Goal: Task Accomplishment & Management: Manage account settings

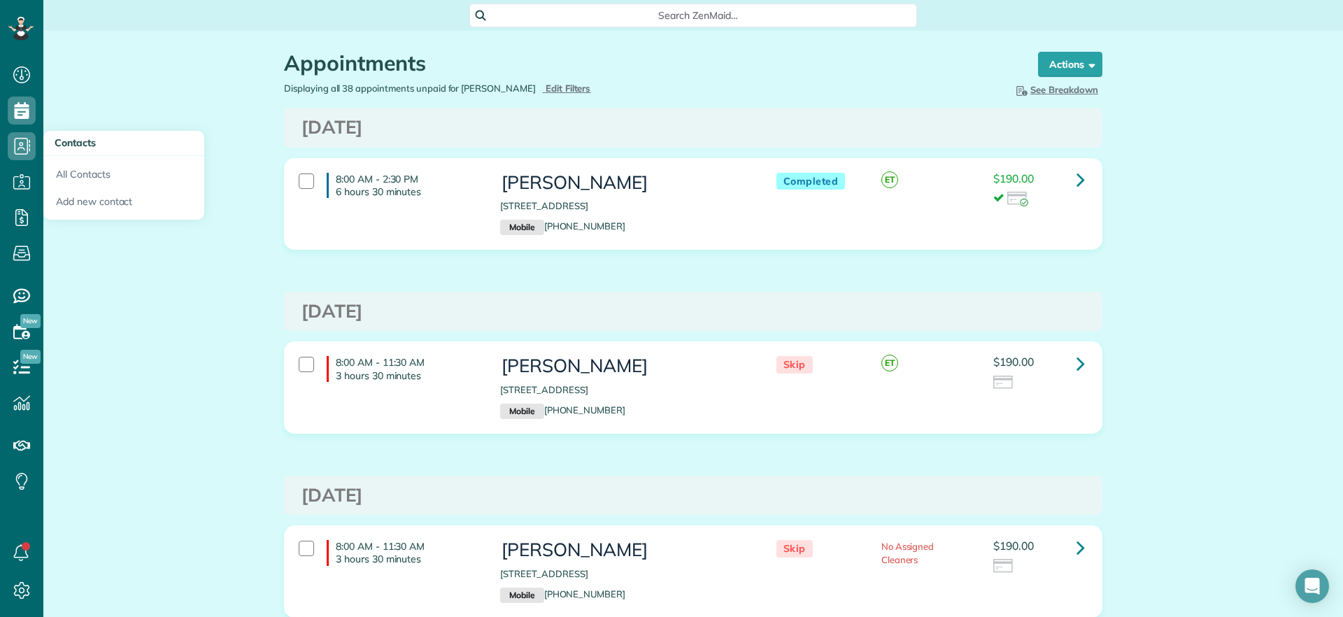
scroll to position [6540, 0]
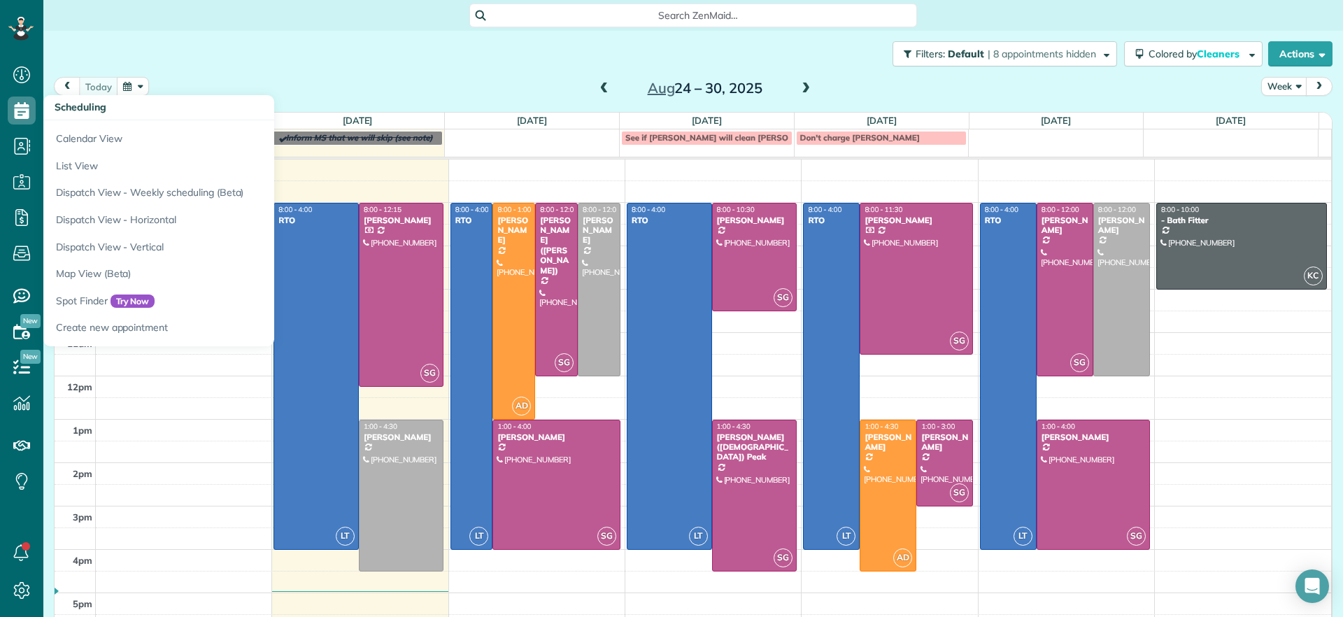
scroll to position [6, 6]
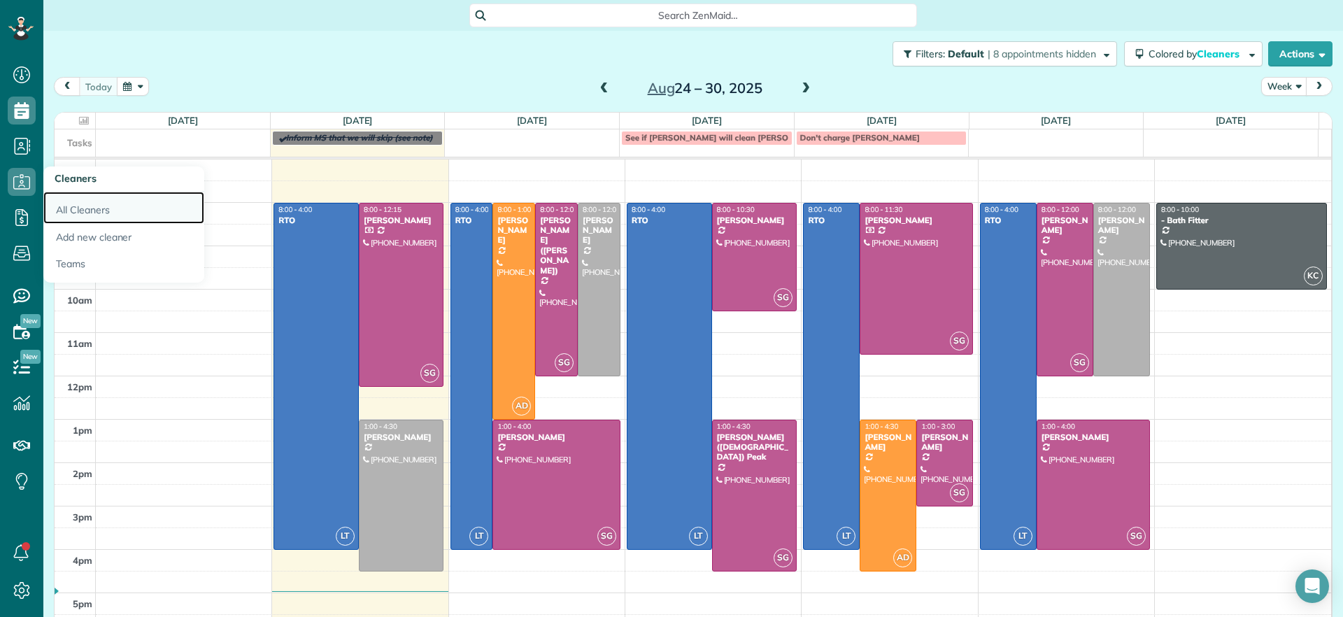
click at [70, 213] on link "All Cleaners" at bounding box center [123, 208] width 161 height 32
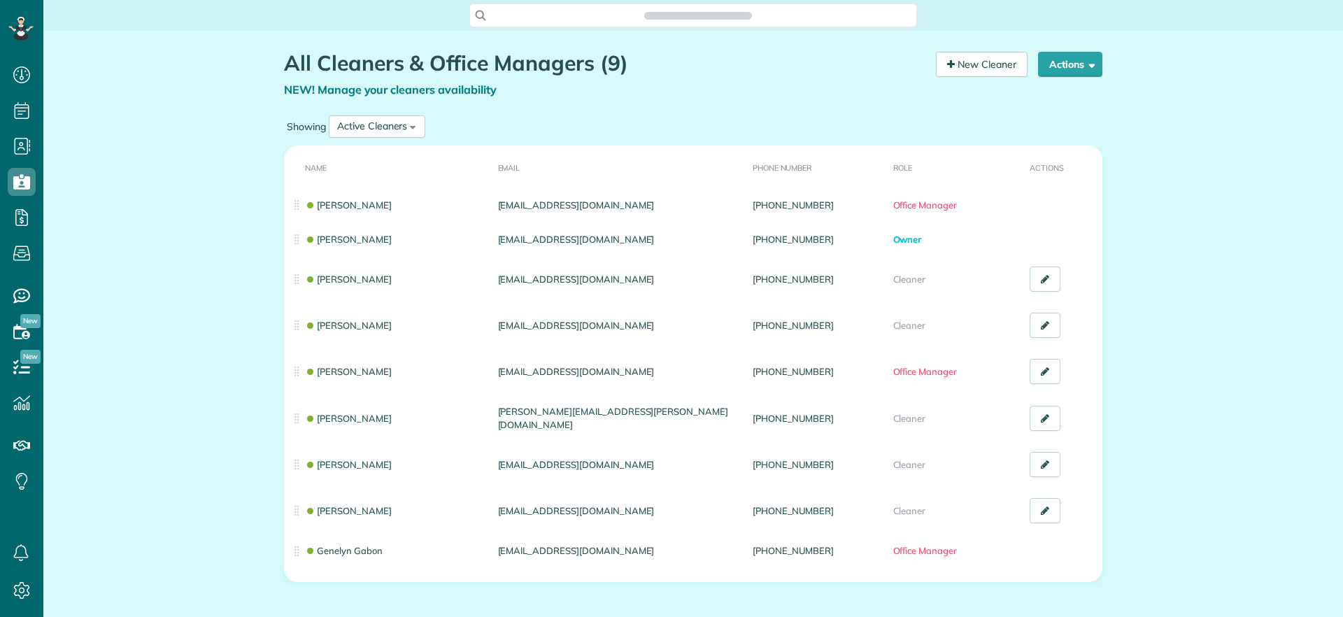
scroll to position [6, 6]
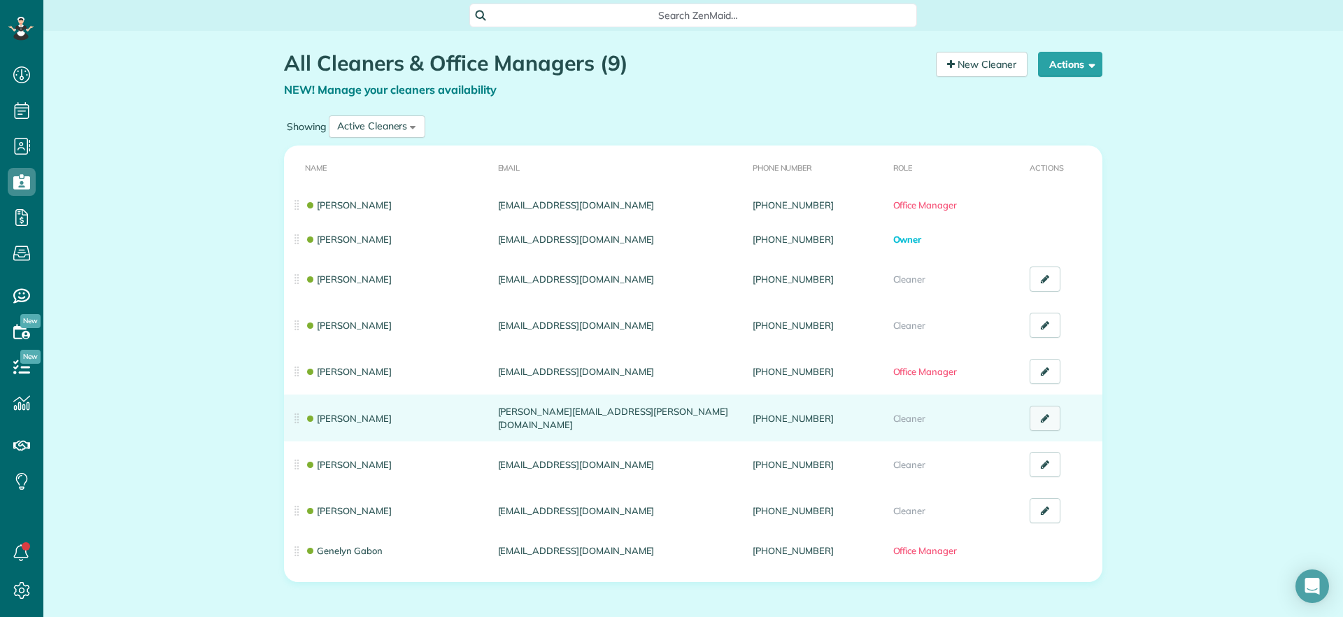
click at [1032, 413] on link at bounding box center [1045, 418] width 31 height 25
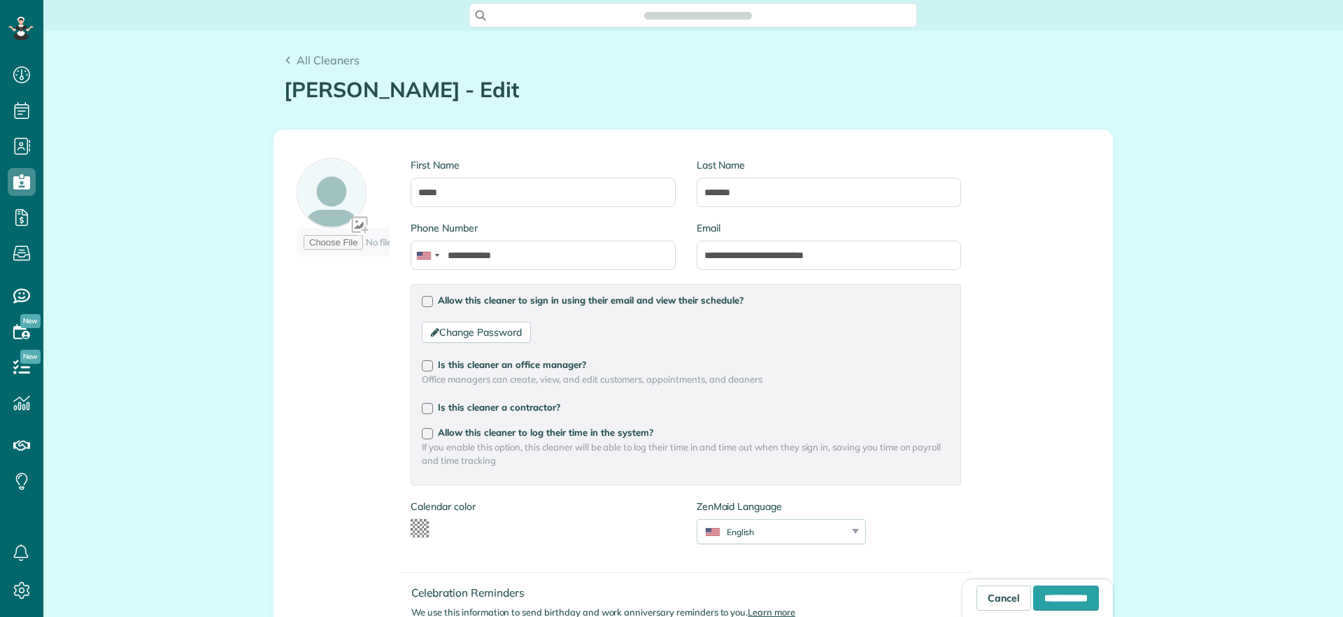
type input "*******"
type input "**********"
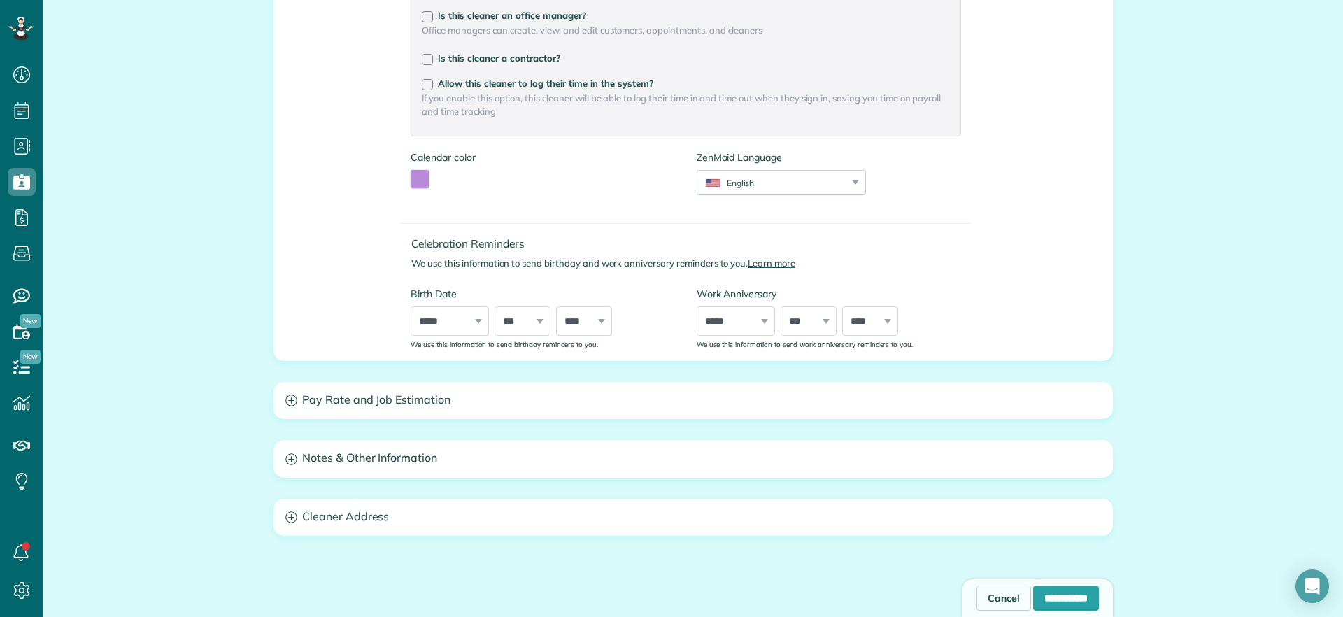
scroll to position [350, 0]
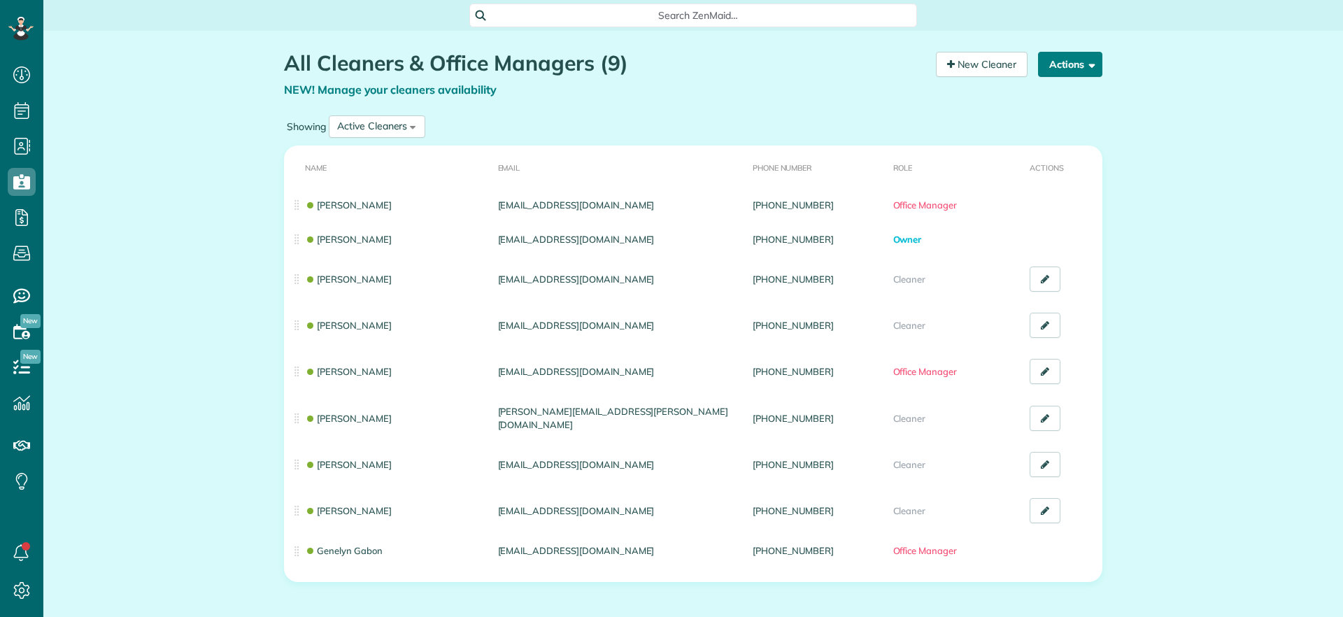
scroll to position [6, 6]
click at [1062, 55] on button "Actions" at bounding box center [1070, 64] width 64 height 25
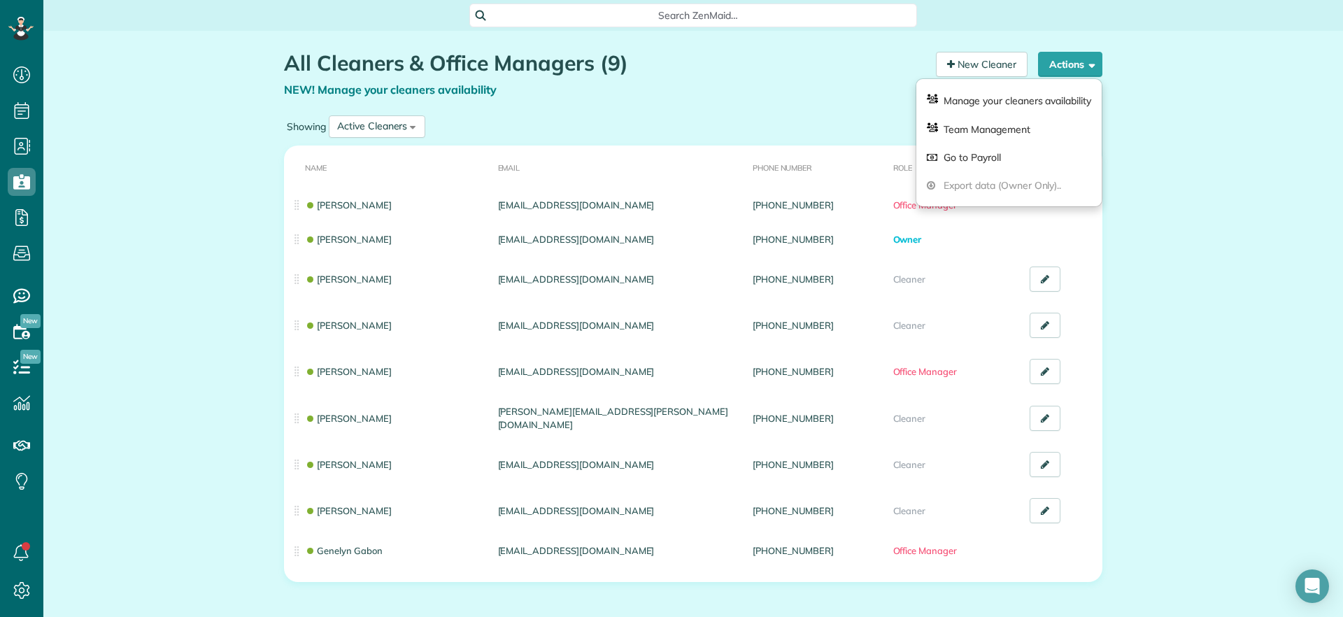
click at [1202, 109] on div "All Cleaners & Office Managers (9) NEW! Manage your cleaners availability Your …" at bounding box center [693, 358] width 1300 height 654
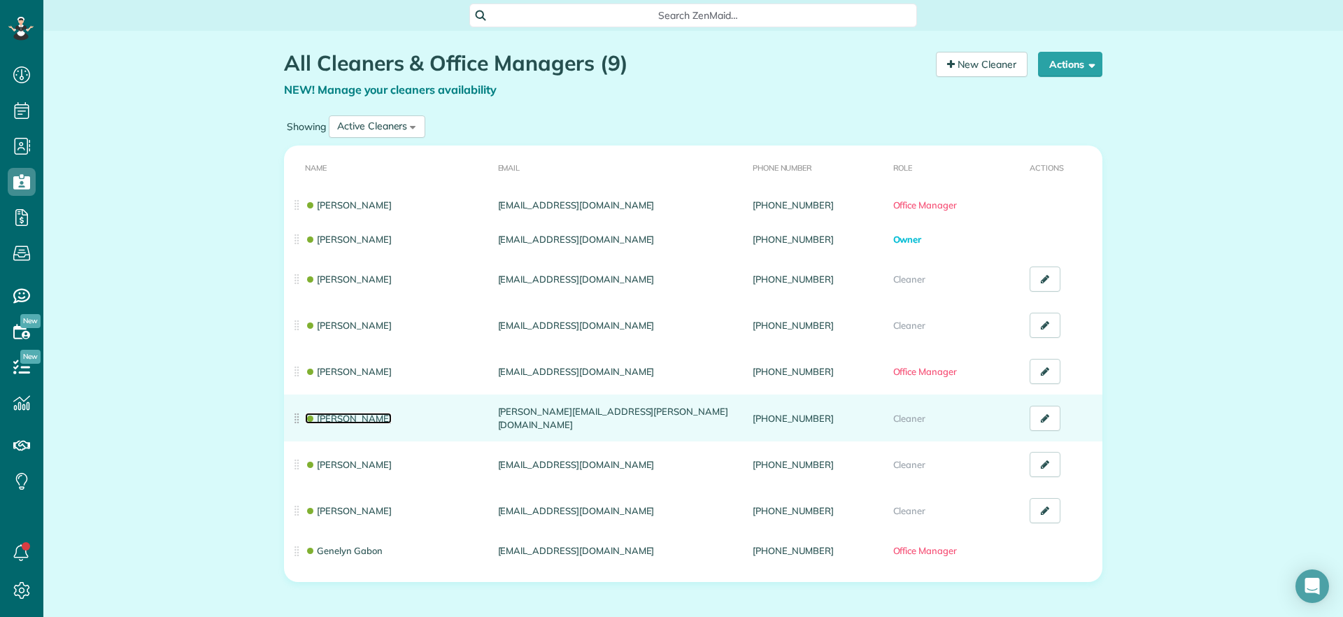
click at [355, 420] on link "[PERSON_NAME]" at bounding box center [348, 418] width 87 height 11
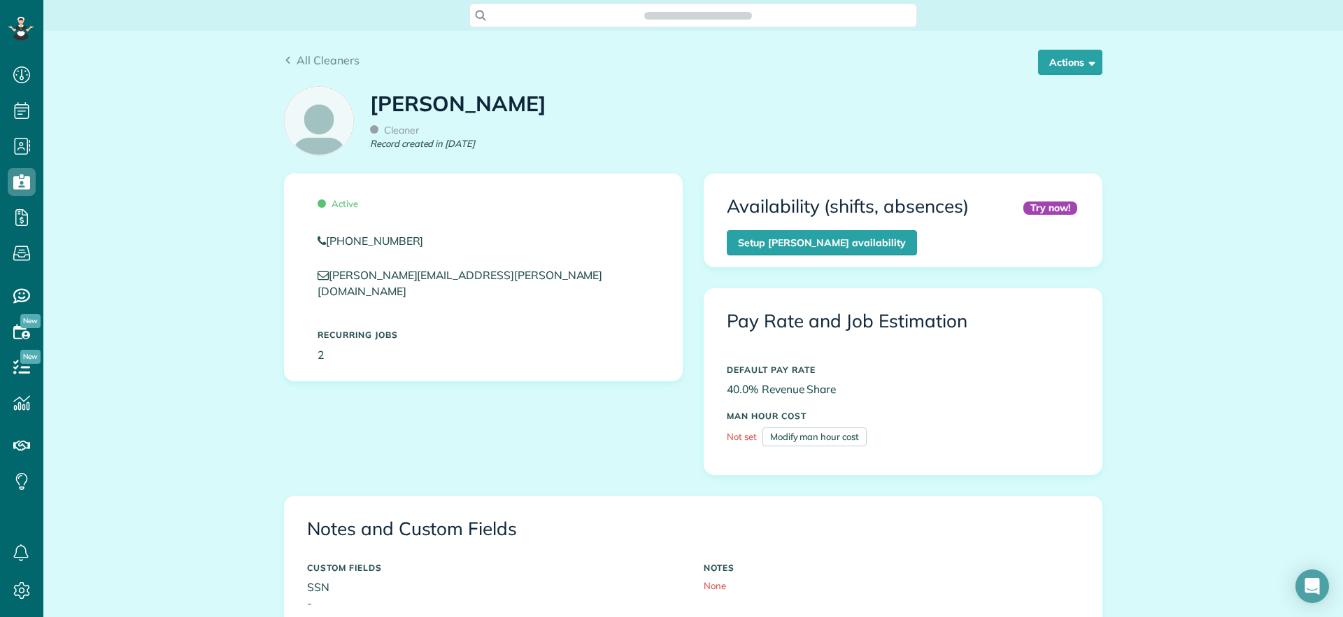
scroll to position [6, 6]
click at [1059, 71] on button "Actions" at bounding box center [1070, 62] width 64 height 25
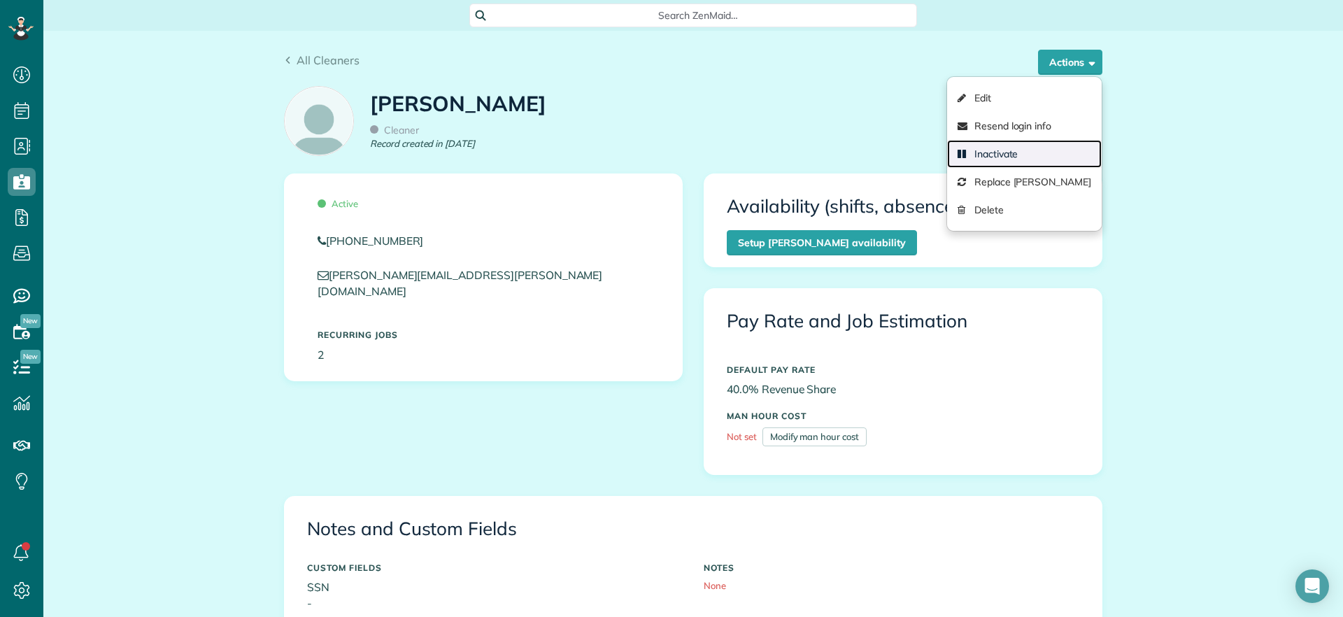
click at [1025, 152] on link "Inactivate" at bounding box center [1024, 154] width 155 height 28
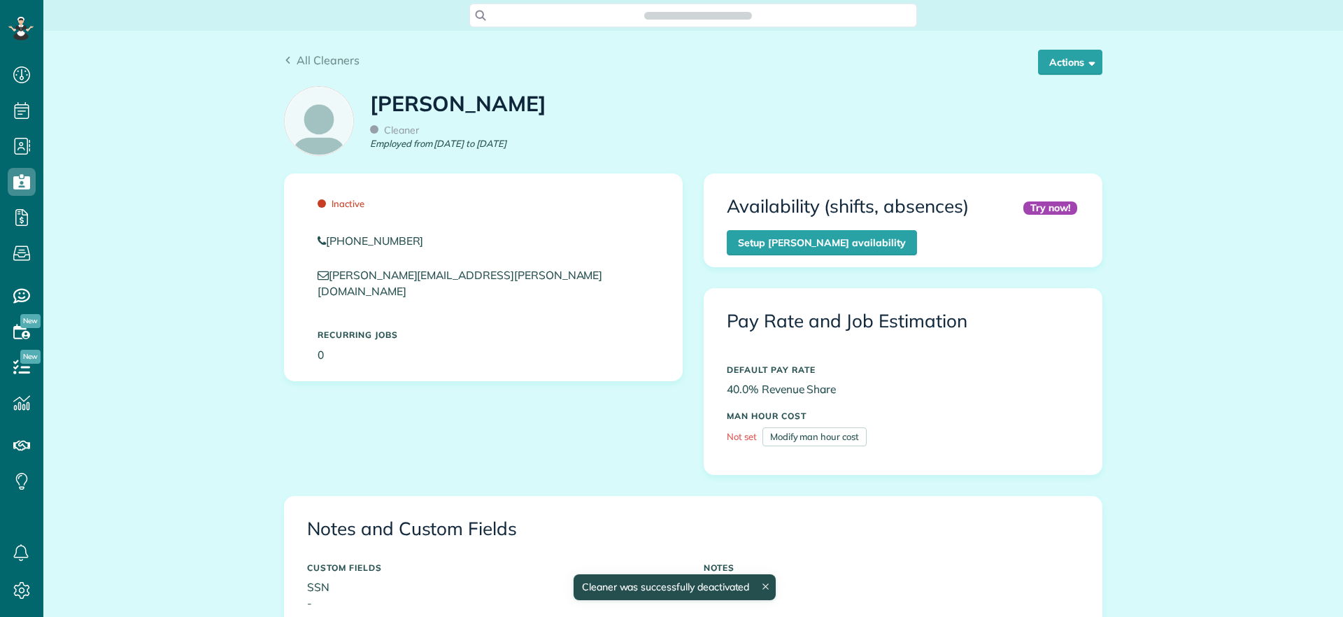
scroll to position [617, 43]
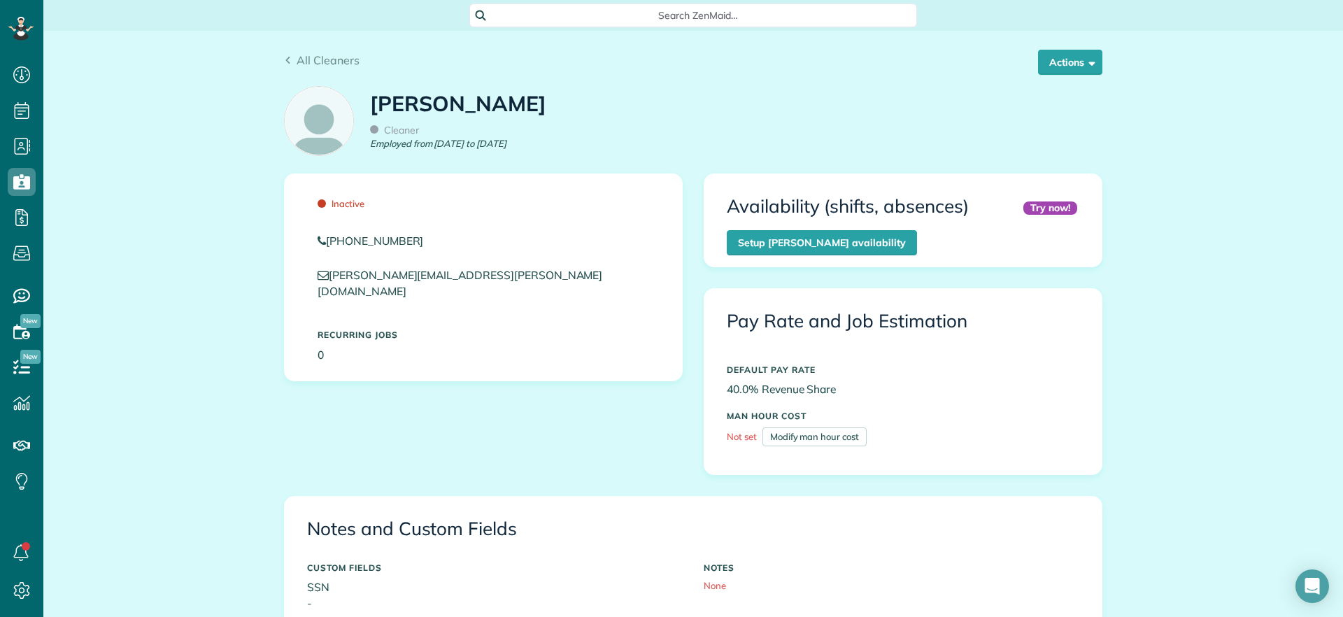
click at [1081, 75] on div "All Cleaners Actions Edit Resend login info Reactivate [GEOGRAPHIC_DATA]" at bounding box center [693, 65] width 818 height 27
click at [1077, 68] on button "Actions" at bounding box center [1070, 62] width 64 height 25
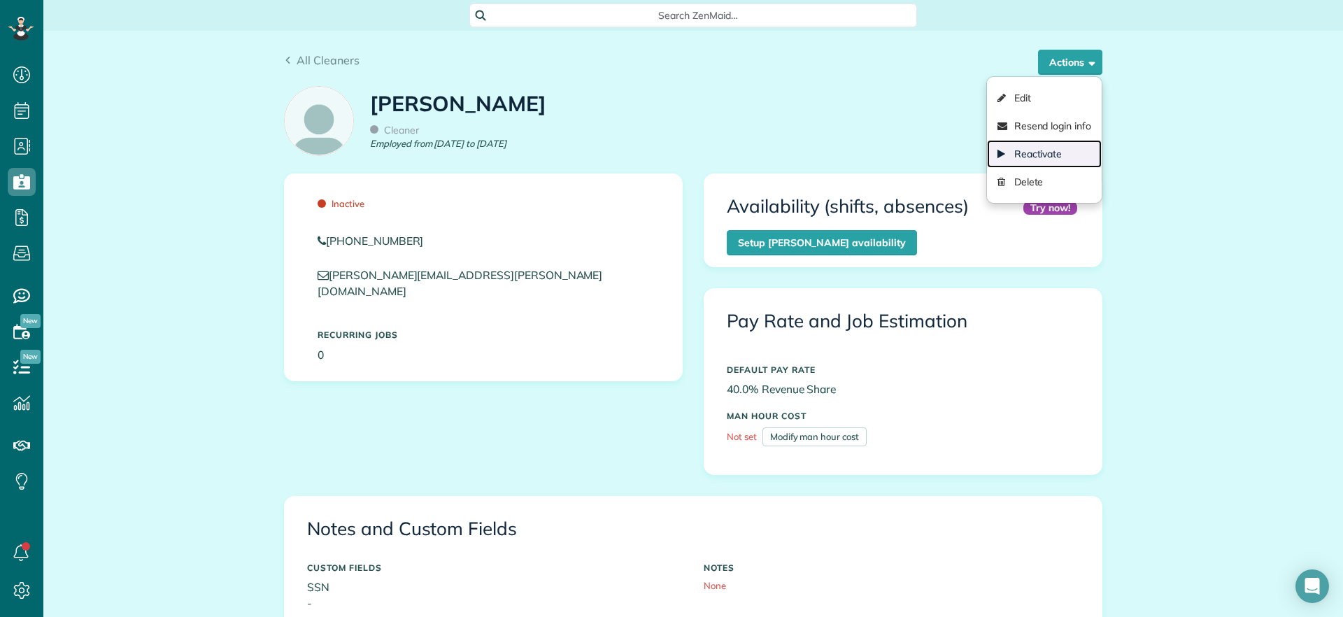
click at [1037, 143] on link "Reactivate" at bounding box center [1044, 154] width 115 height 28
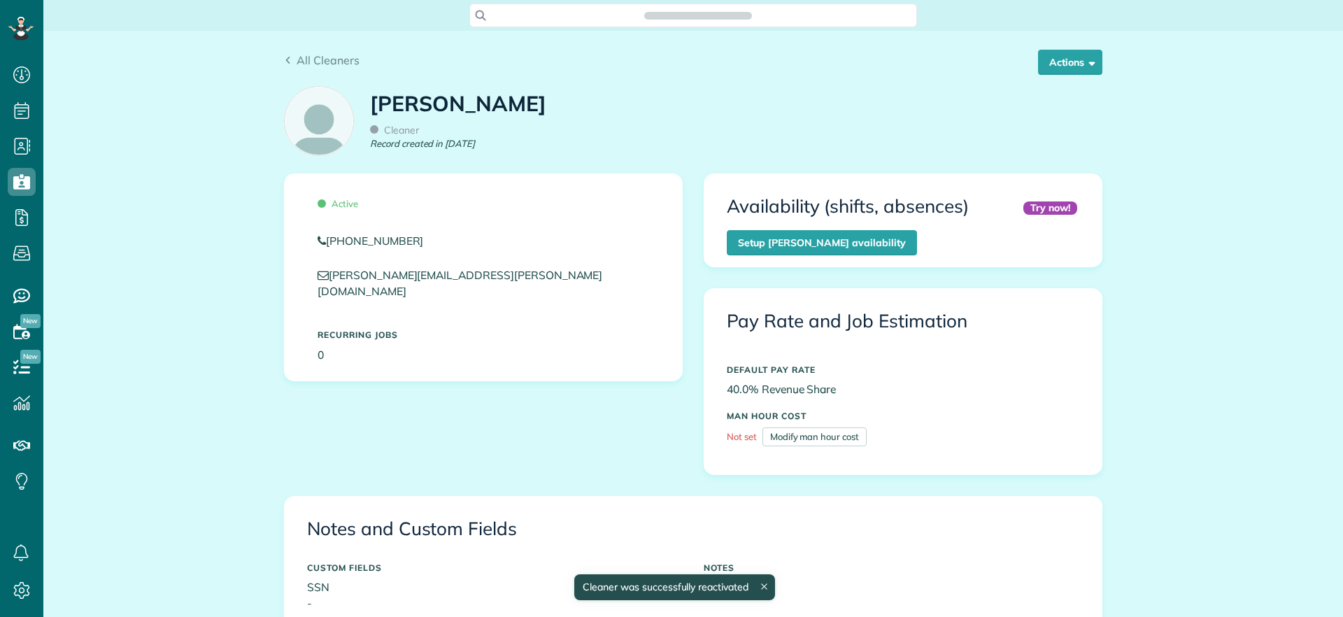
scroll to position [6, 6]
